Goal: Task Accomplishment & Management: Manage account settings

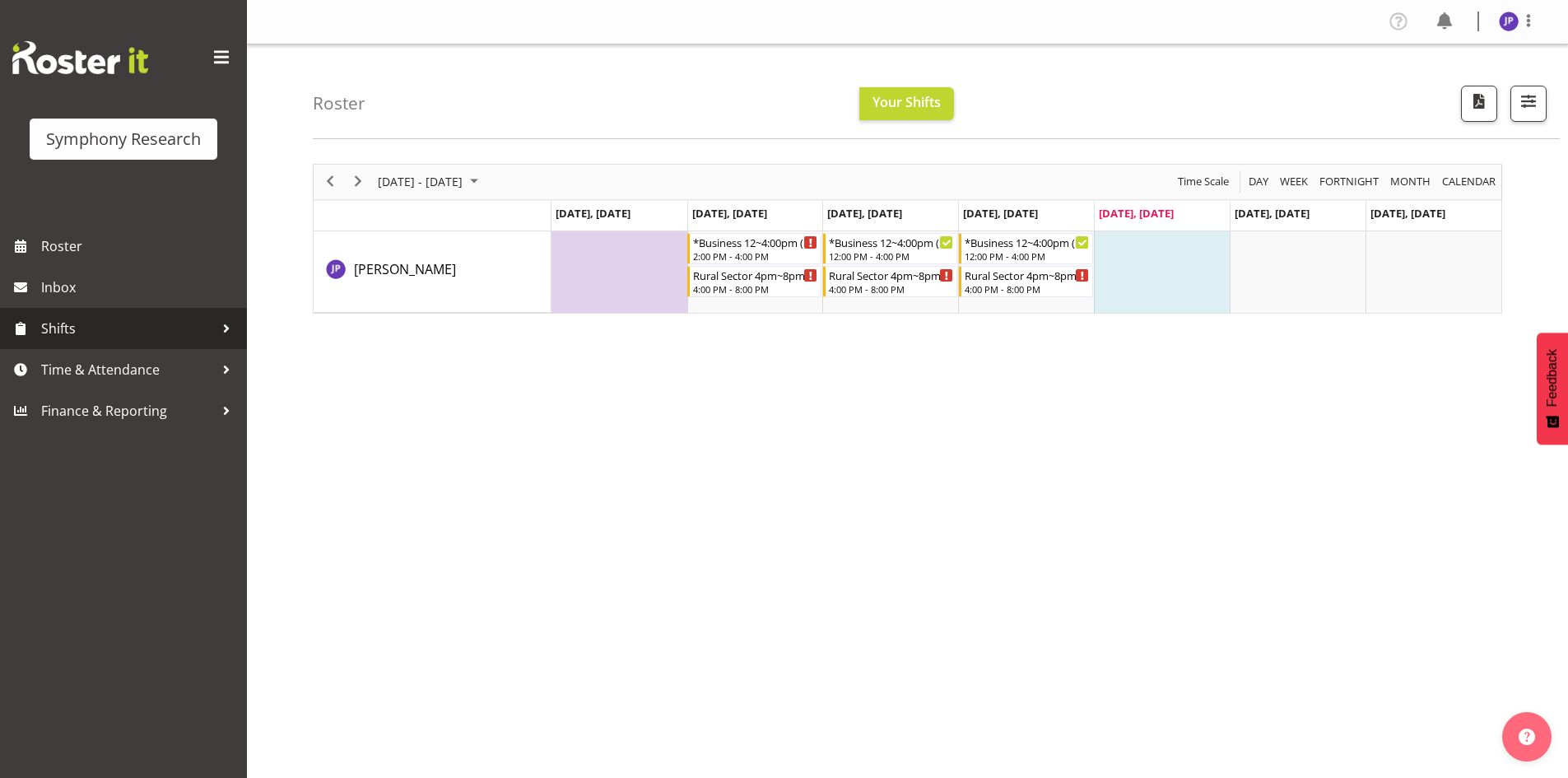
click at [107, 327] on span "Shifts" at bounding box center [127, 328] width 173 height 25
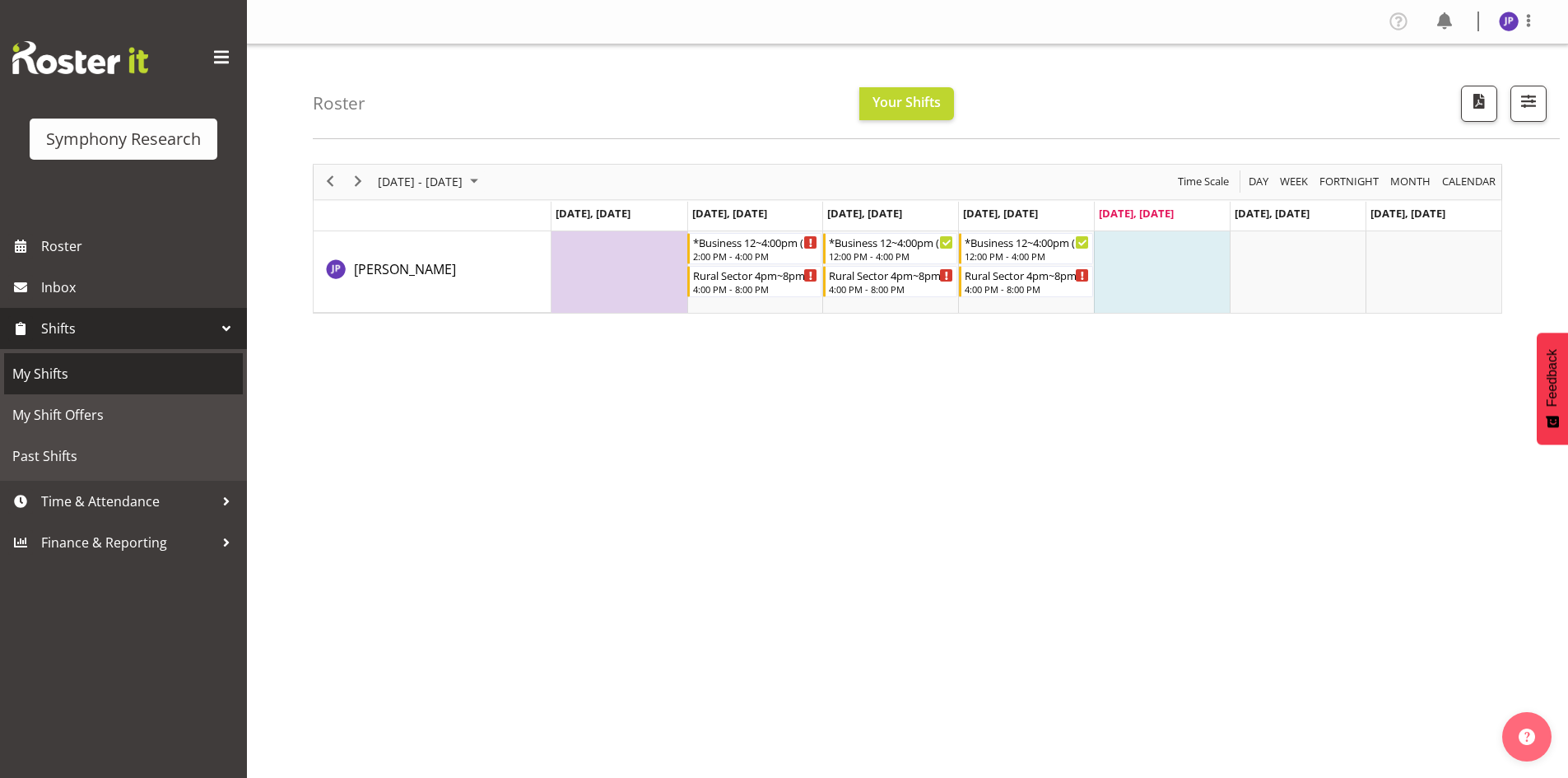
click at [87, 373] on span "My Shifts" at bounding box center [123, 374] width 222 height 25
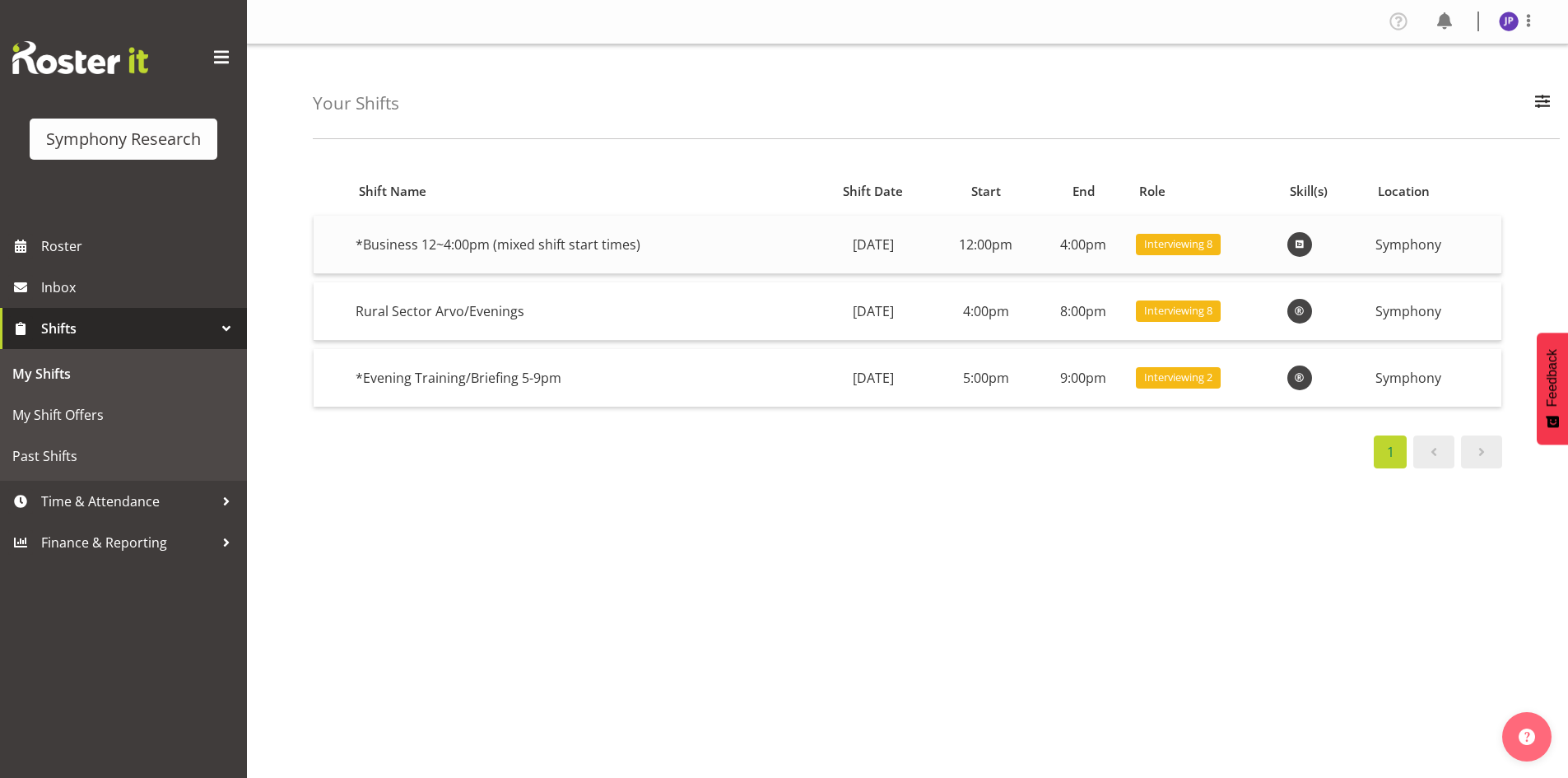
click at [1201, 241] on span "Interviewing 8" at bounding box center [1178, 244] width 68 height 16
click at [1484, 460] on span at bounding box center [1481, 451] width 20 height 20
